Goal: Communication & Community: Answer question/provide support

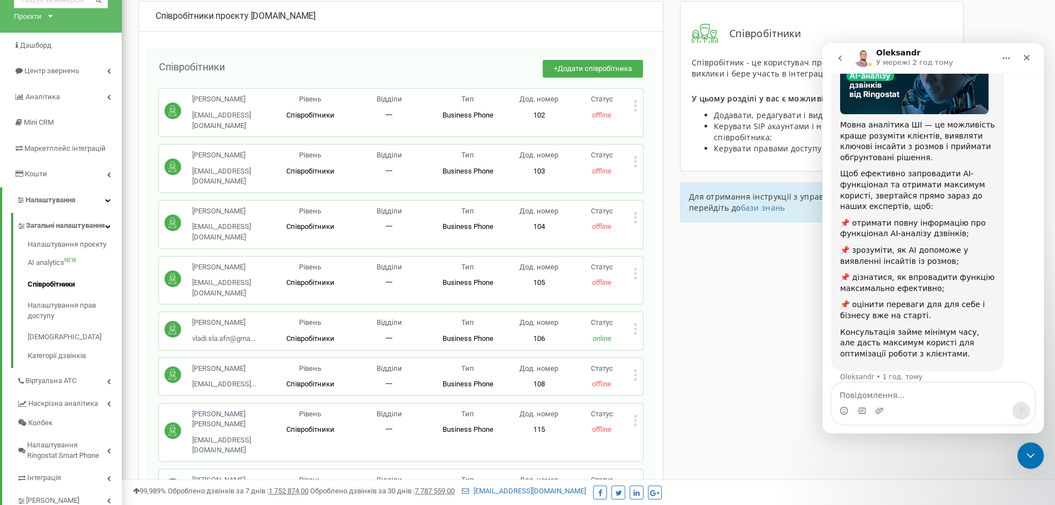
scroll to position [25, 0]
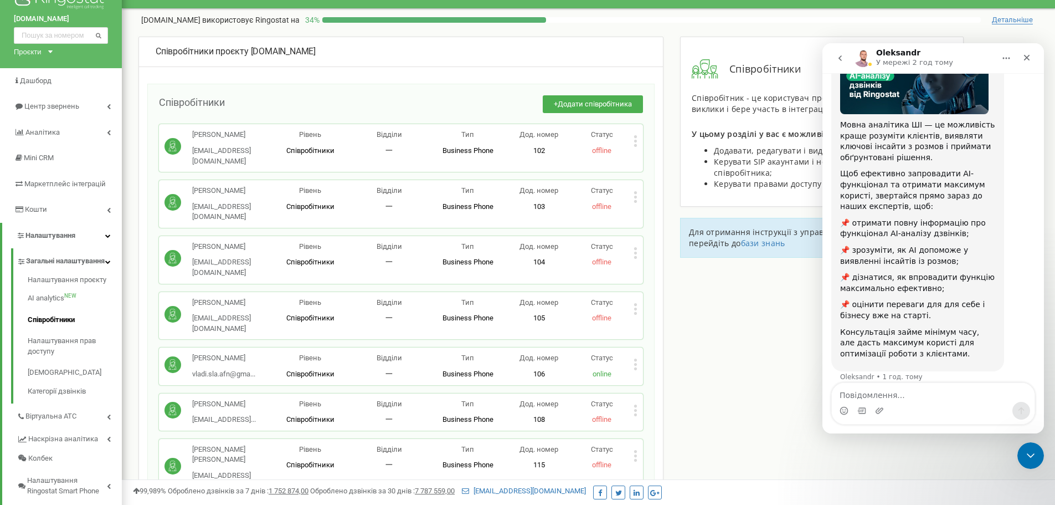
click at [840, 61] on icon "go back" at bounding box center [840, 58] width 9 height 9
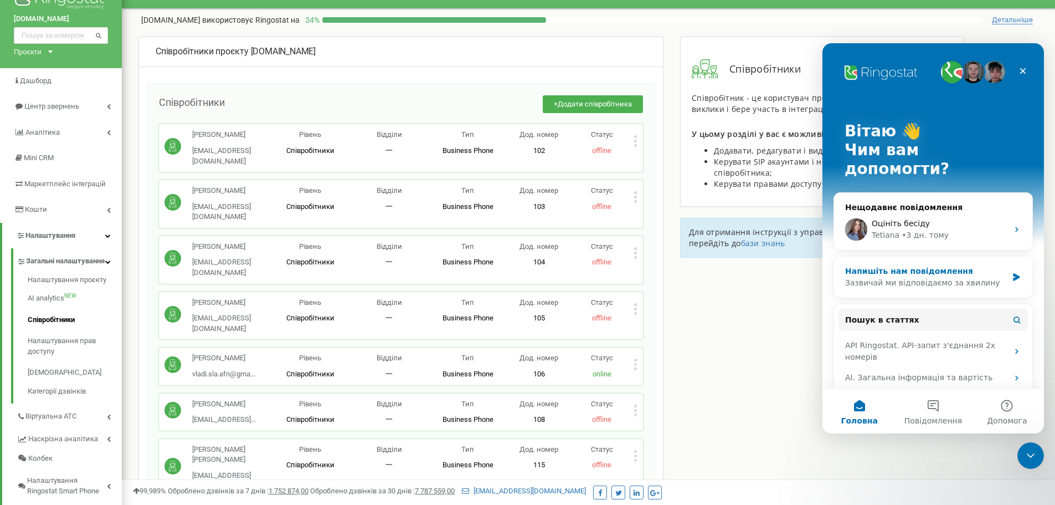
click at [941, 265] on div "Напишіть нам повідомлення" at bounding box center [926, 271] width 162 height 12
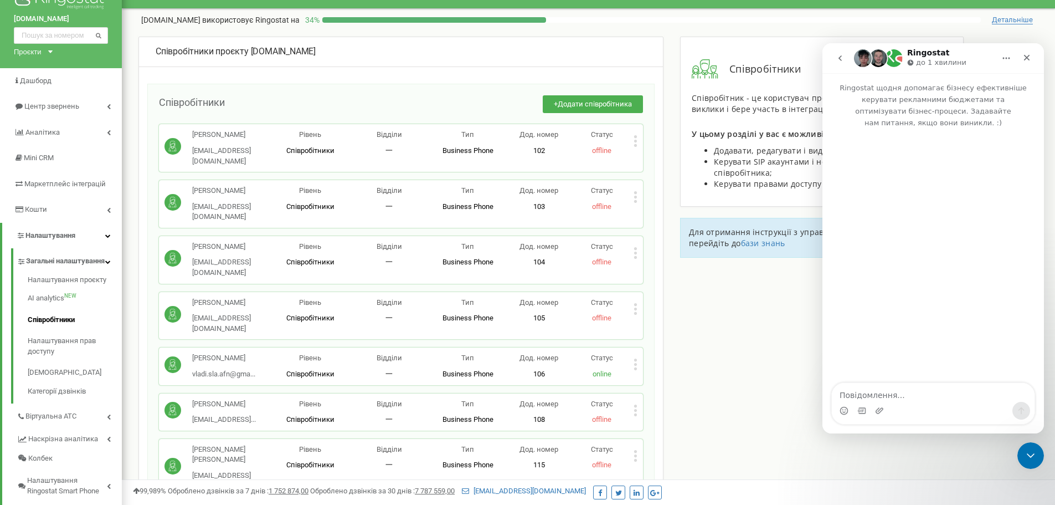
click at [869, 387] on textarea "Повідомлення..." at bounding box center [933, 392] width 203 height 19
type textarea "Доброго дня. Сьогодні декілька співробітників писали мені через незрозумілі вил…"
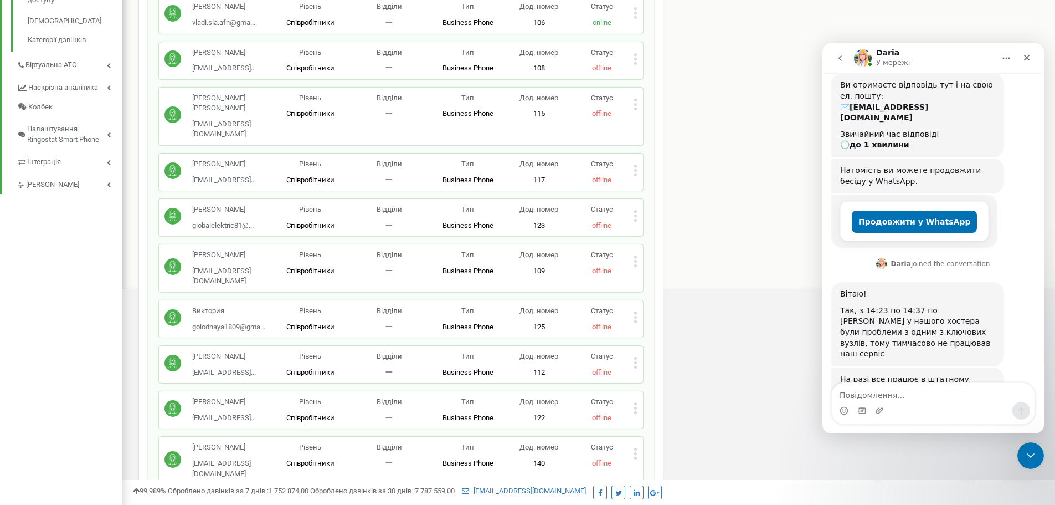
scroll to position [132, 0]
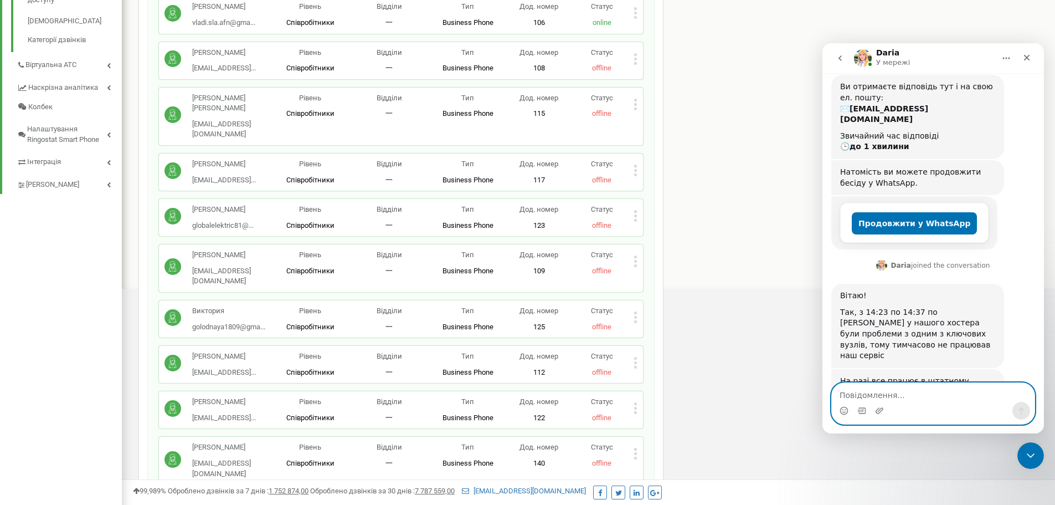
click at [917, 389] on textarea "Повідомлення..." at bounding box center [933, 392] width 203 height 19
paste textarea "о"
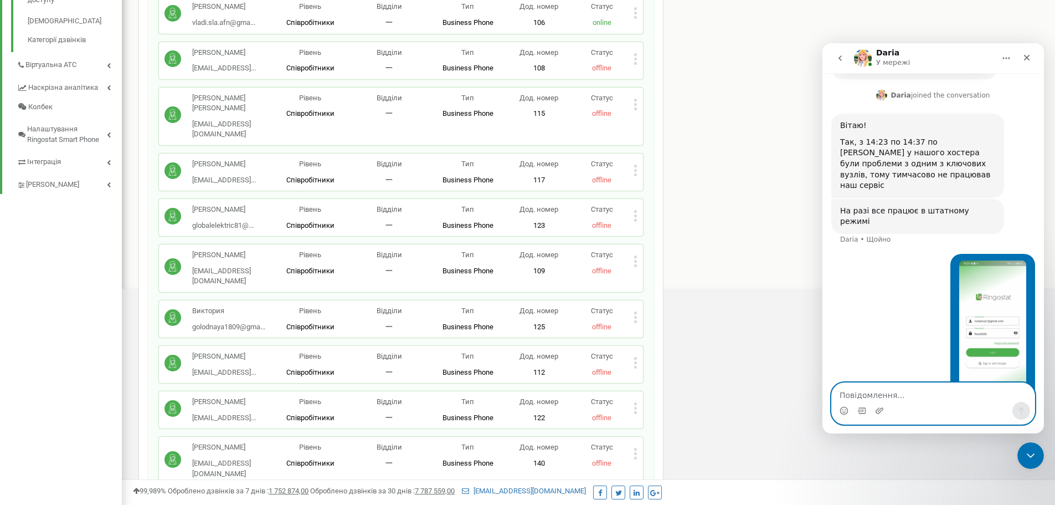
scroll to position [303, 0]
type textarea "ось декілька хвилин тому написав крайній співробітник"
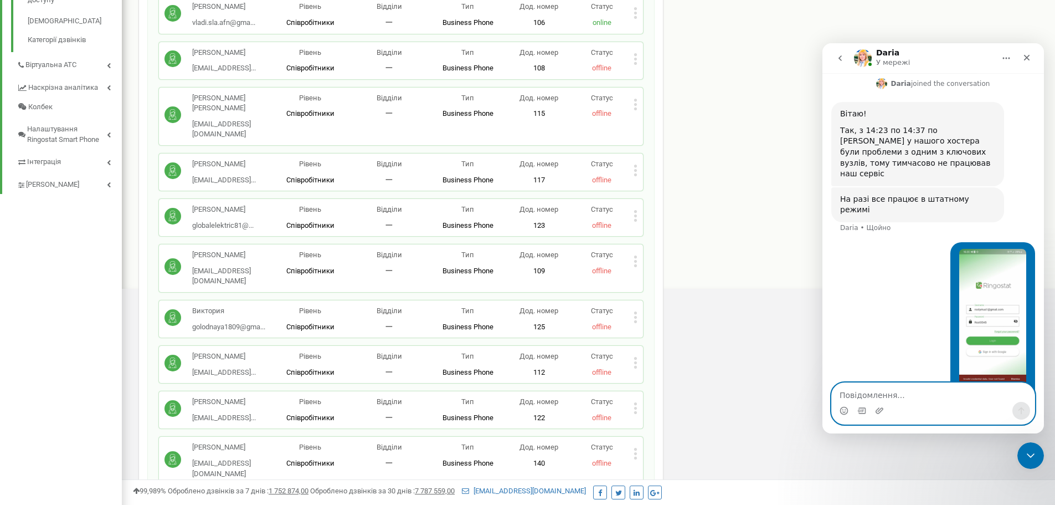
scroll to position [339, 0]
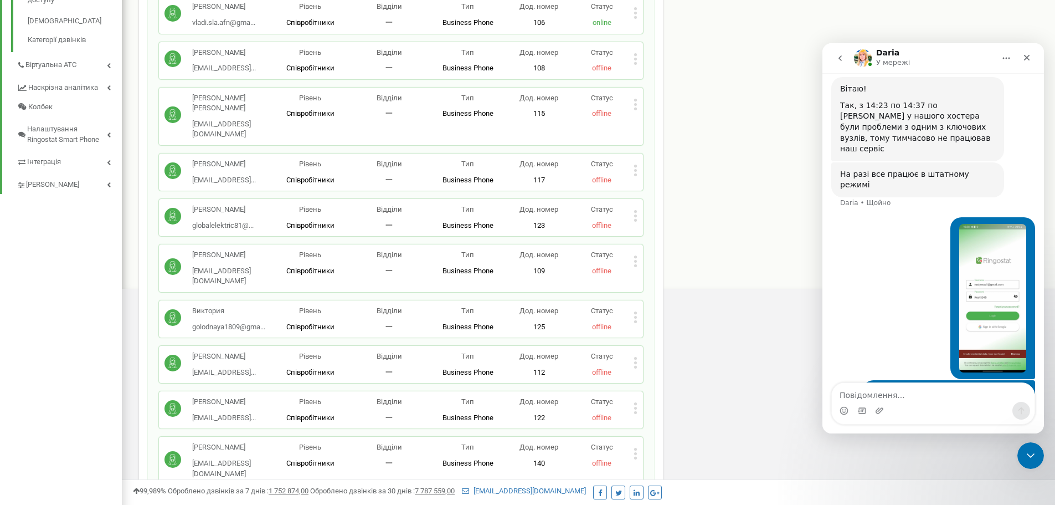
click at [1008, 271] on img "Станіслав каже…" at bounding box center [993, 298] width 67 height 148
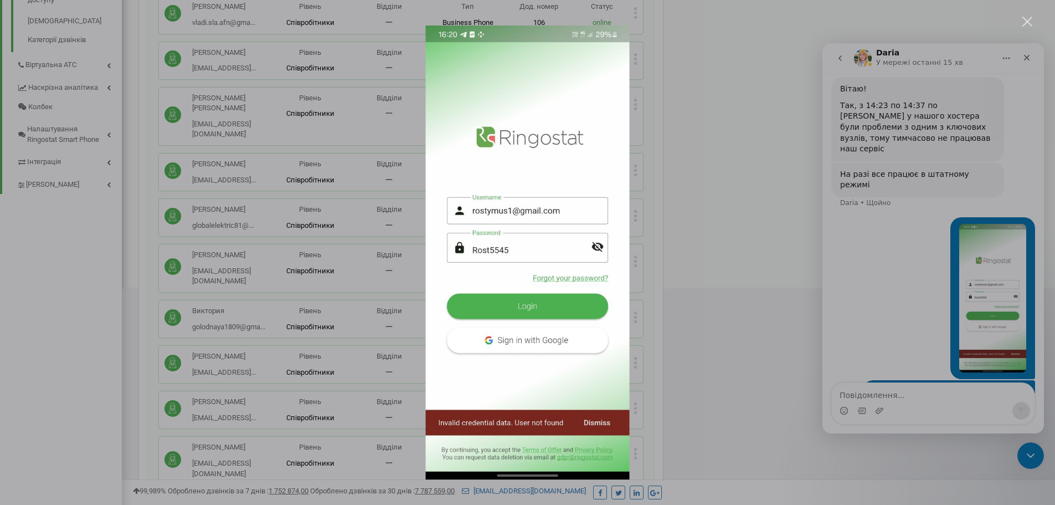
click at [667, 296] on div "Месенджер Intercom" at bounding box center [527, 252] width 1055 height 505
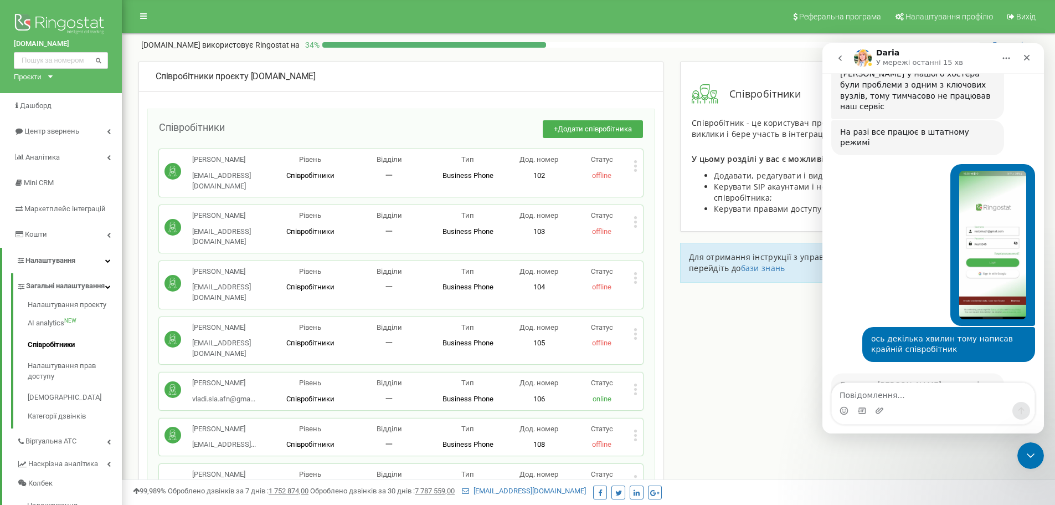
scroll to position [395, 0]
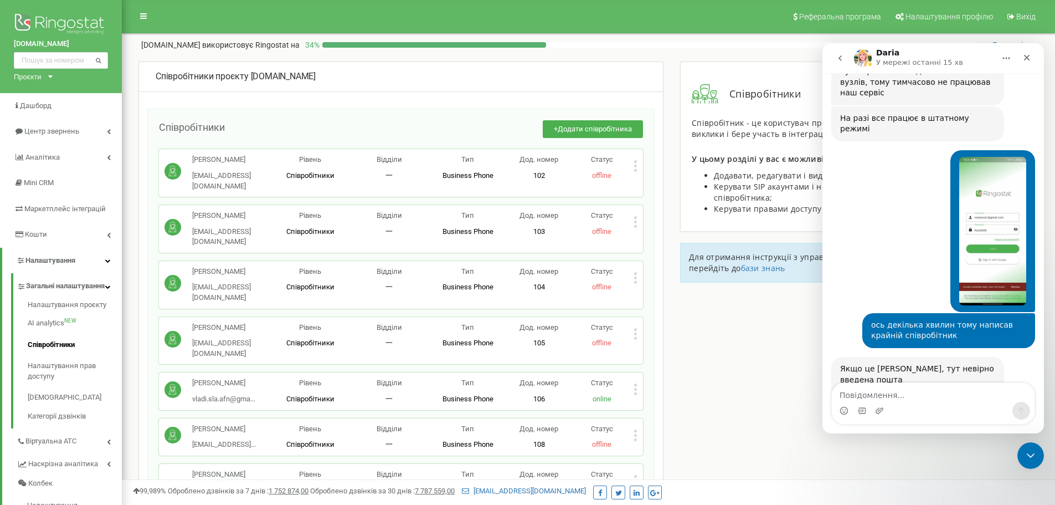
click at [917, 385] on img "Daria каже…" at bounding box center [914, 391] width 148 height 12
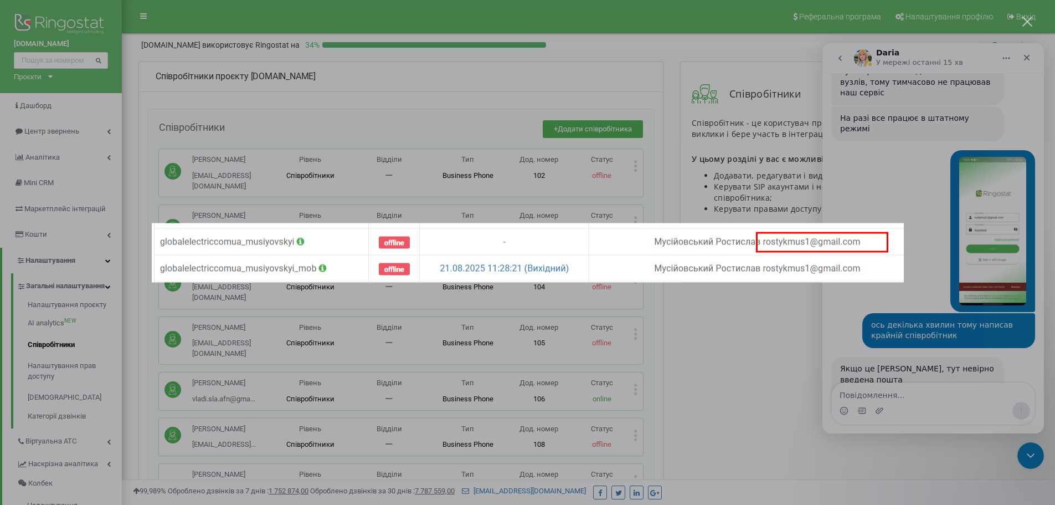
scroll to position [0, 0]
click at [1008, 213] on div "Месенджер Intercom" at bounding box center [527, 252] width 1055 height 505
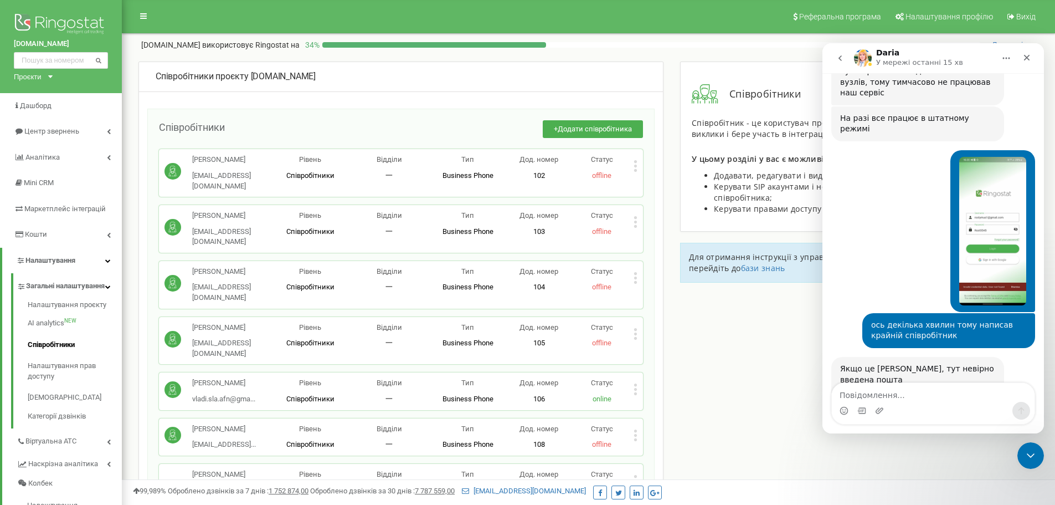
click at [1008, 213] on img "Станіслав каже…" at bounding box center [993, 231] width 67 height 148
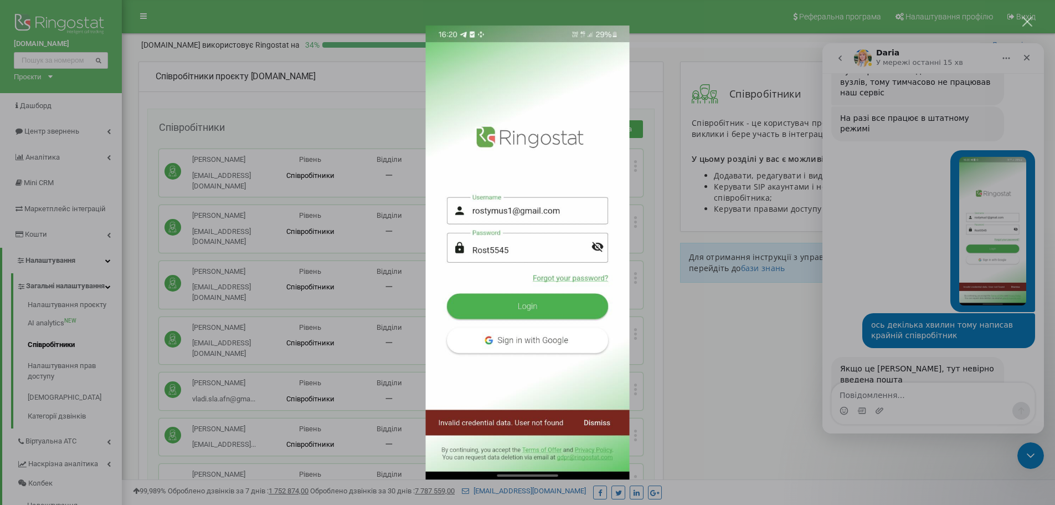
click at [952, 327] on div "Месенджер Intercom" at bounding box center [527, 252] width 1055 height 505
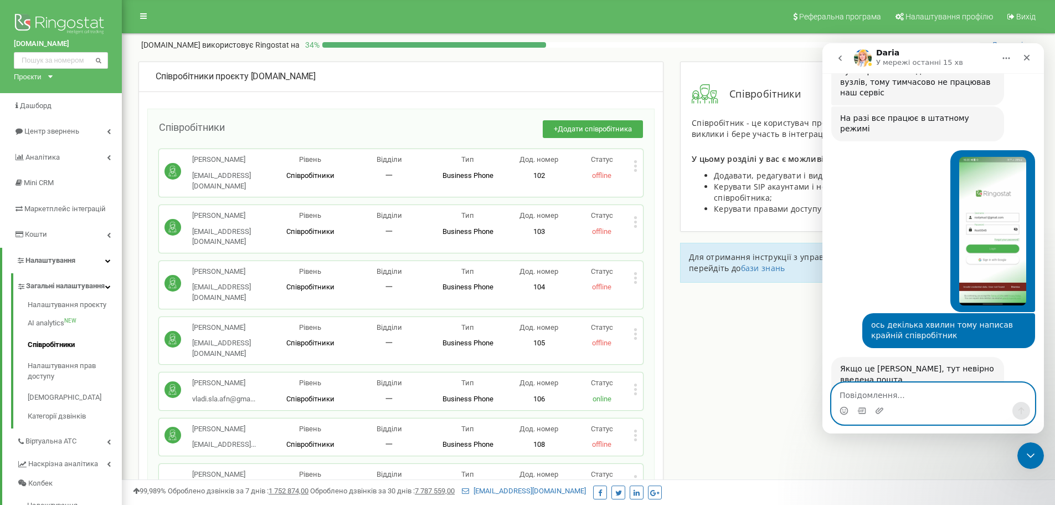
click at [881, 393] on textarea "Повідомлення..." at bounding box center [933, 392] width 203 height 19
type textarea "Дякую)"
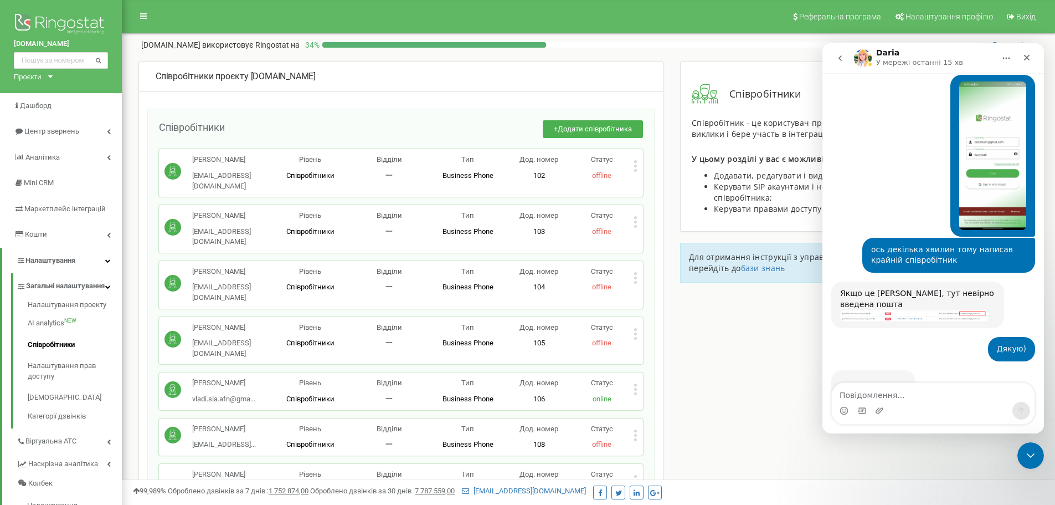
scroll to position [510, 0]
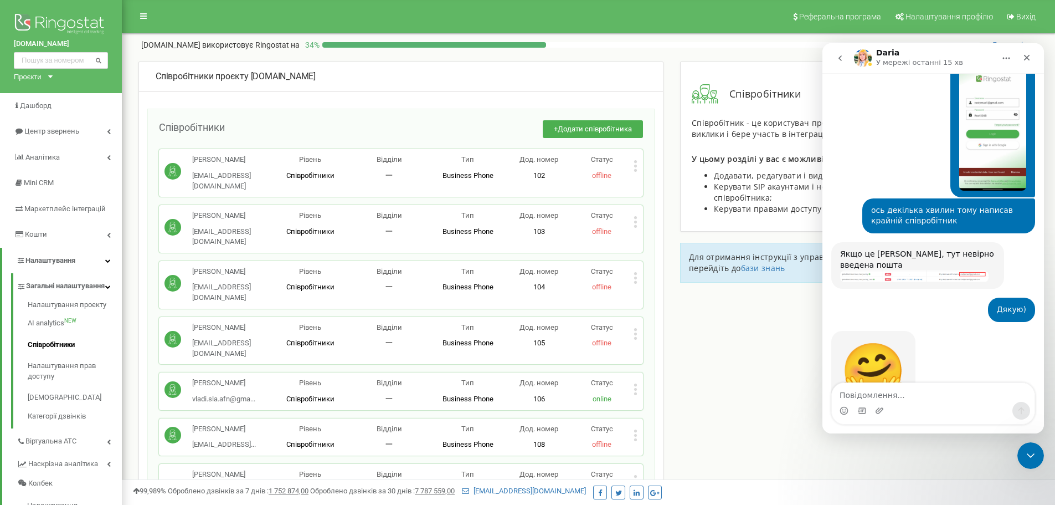
click at [931, 270] on img "Daria каже…" at bounding box center [914, 276] width 148 height 12
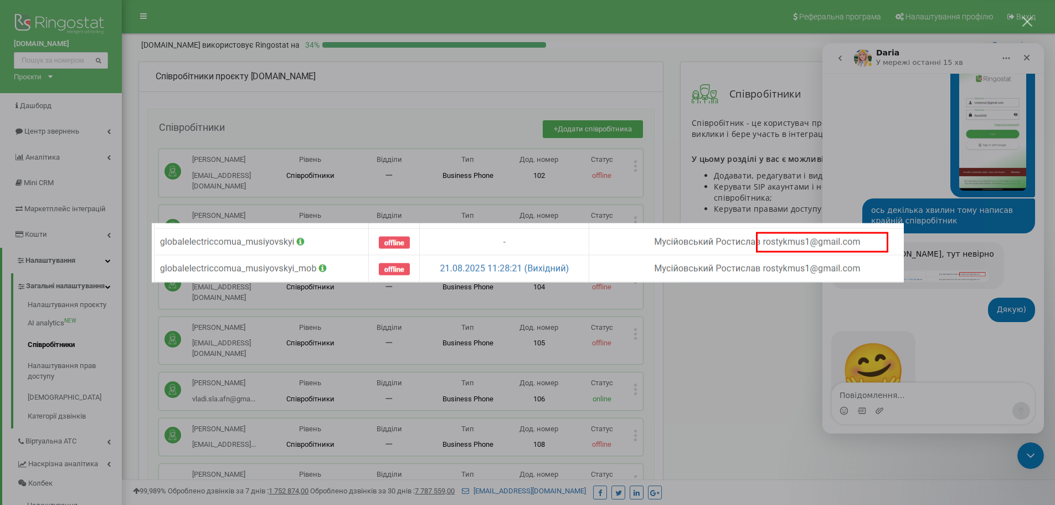
click at [361, 109] on div "Месенджер Intercom" at bounding box center [527, 252] width 1055 height 505
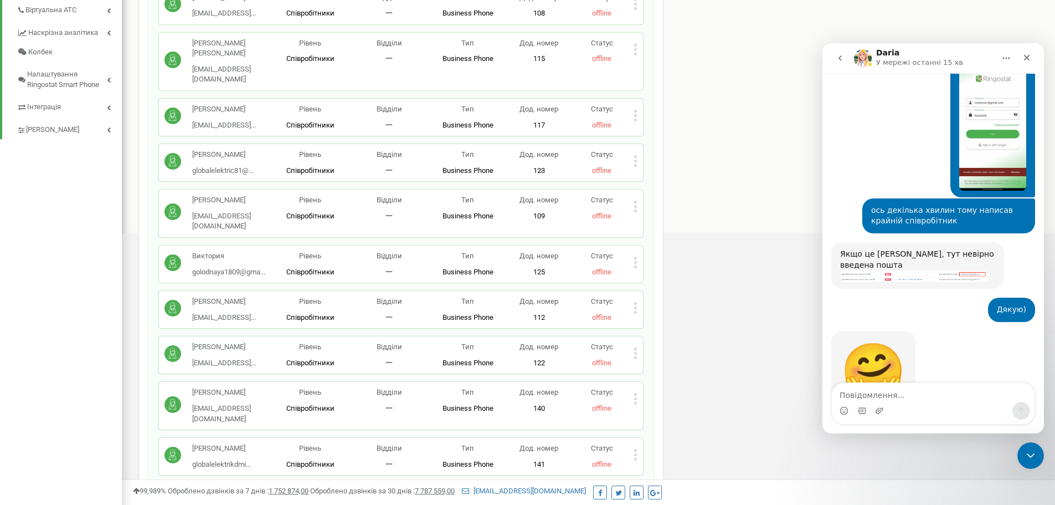
scroll to position [430, 0]
